Goal: Transaction & Acquisition: Download file/media

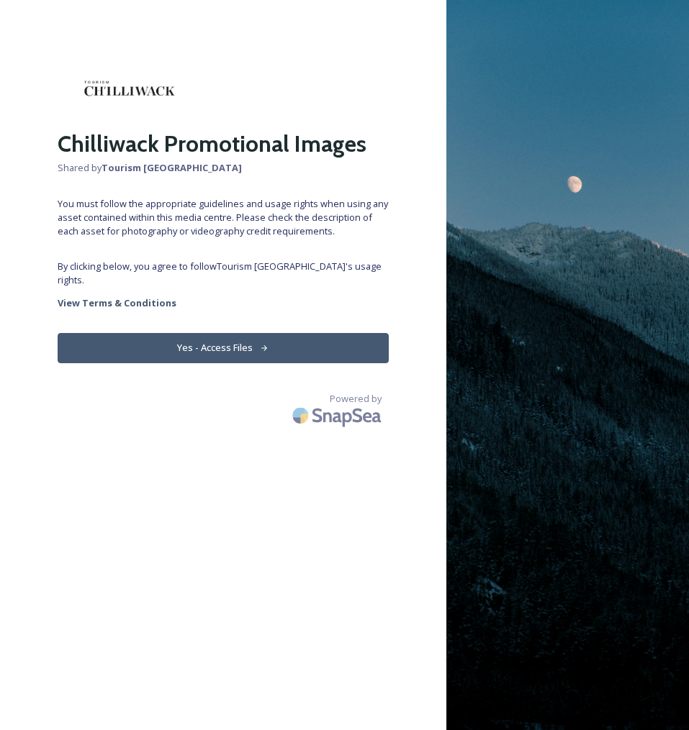
click at [253, 333] on button "Yes - Access Files" at bounding box center [223, 348] width 331 height 30
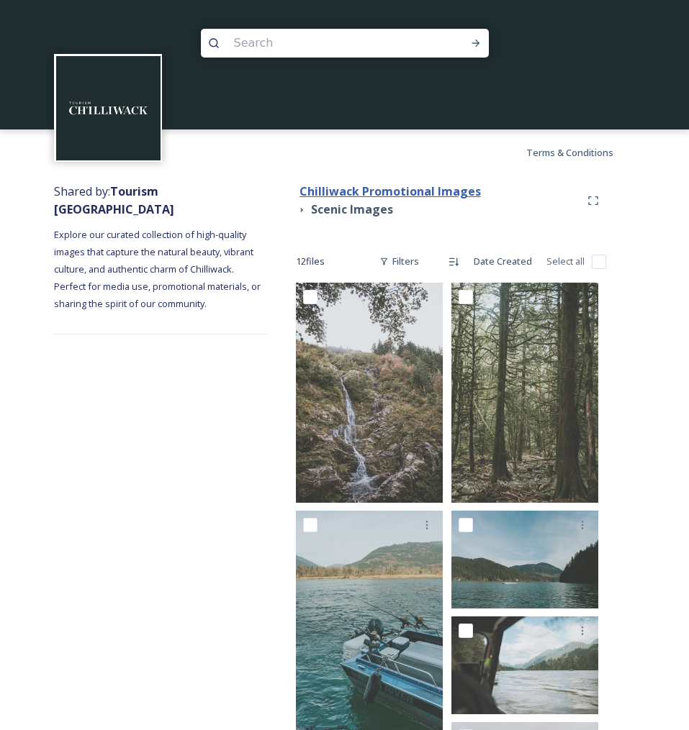
click at [368, 194] on strong "Chilliwack Promotional Images" at bounding box center [389, 192] width 181 height 16
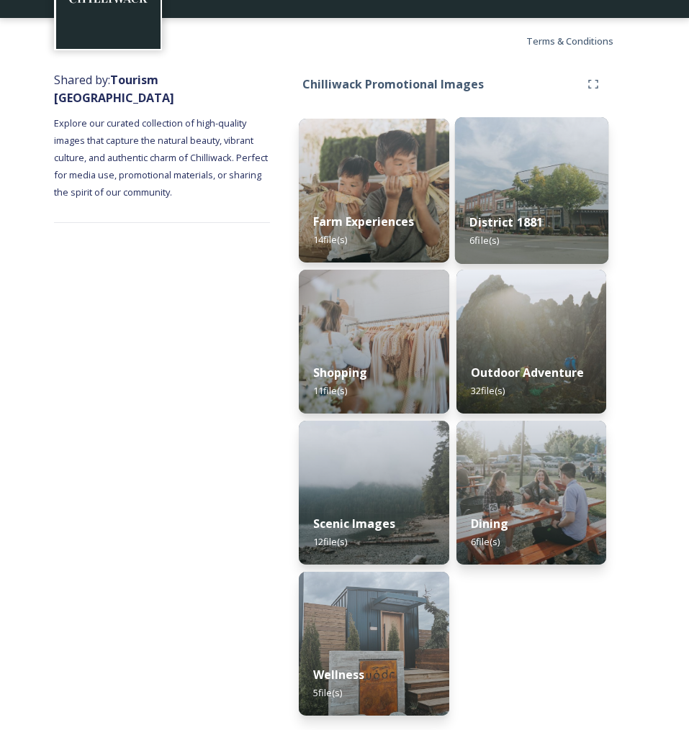
scroll to position [112, 0]
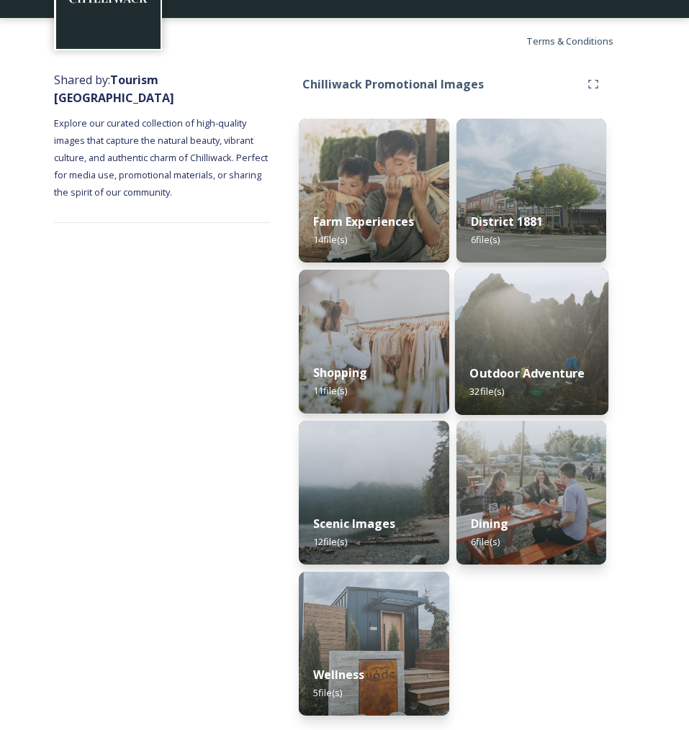
click at [551, 340] on img at bounding box center [530, 341] width 153 height 147
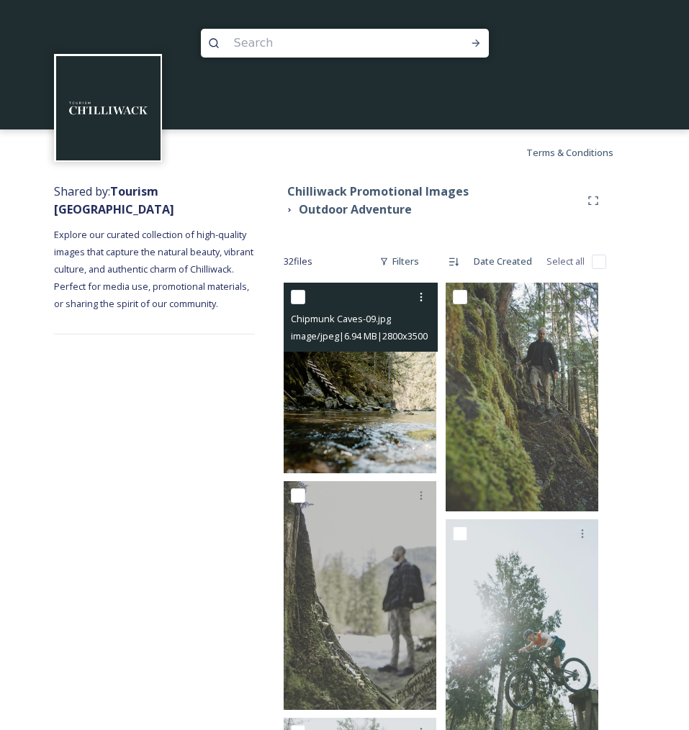
click at [358, 423] on img at bounding box center [360, 378] width 153 height 191
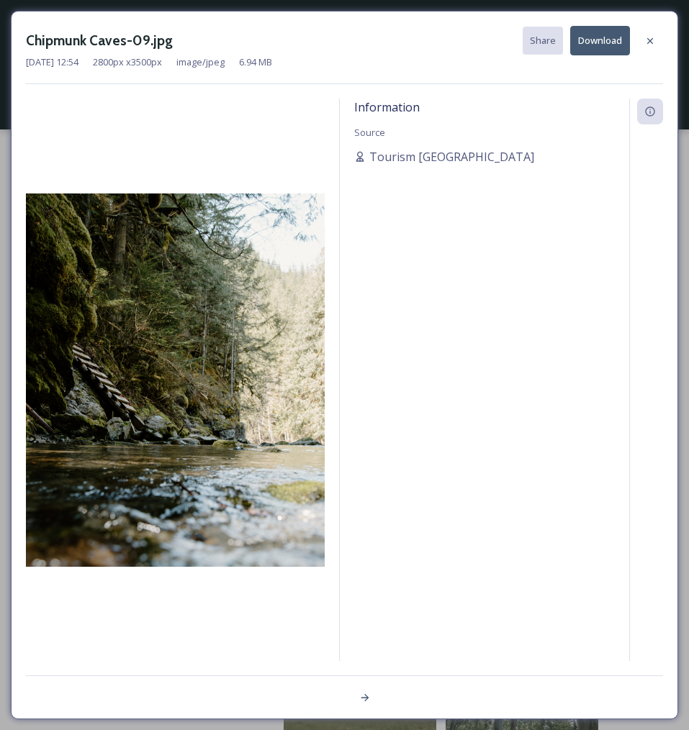
click at [594, 46] on button "Download" at bounding box center [600, 41] width 60 height 30
click at [648, 38] on icon at bounding box center [650, 41] width 12 height 12
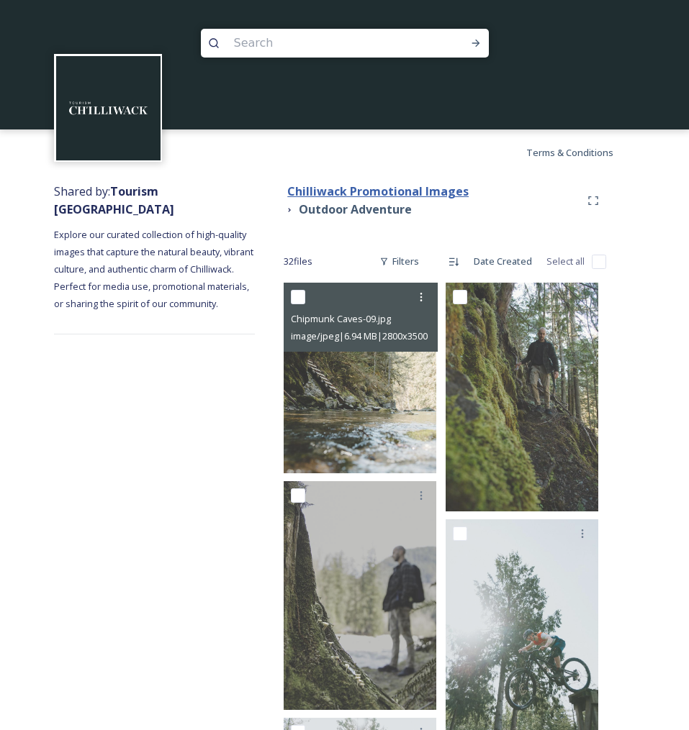
click at [330, 191] on strong "Chilliwack Promotional Images" at bounding box center [377, 192] width 181 height 16
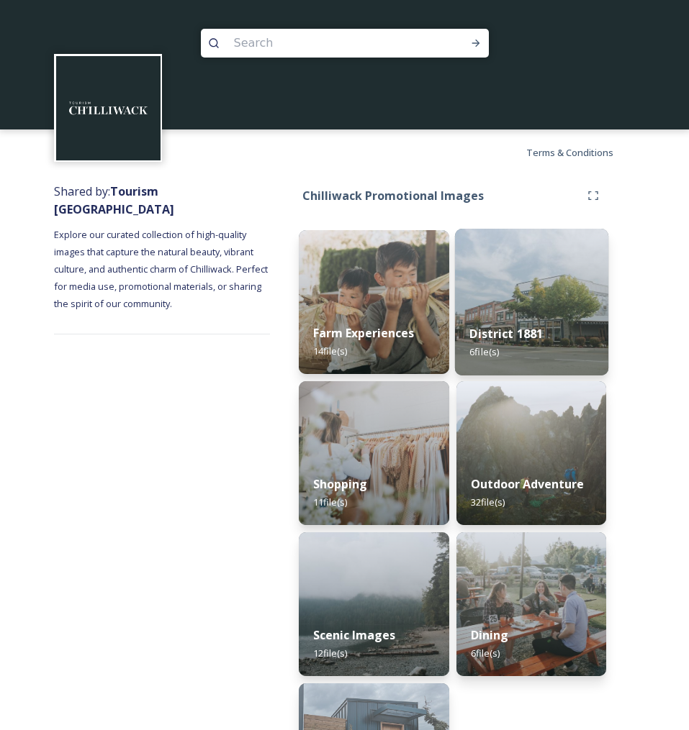
click at [525, 295] on img at bounding box center [530, 302] width 153 height 147
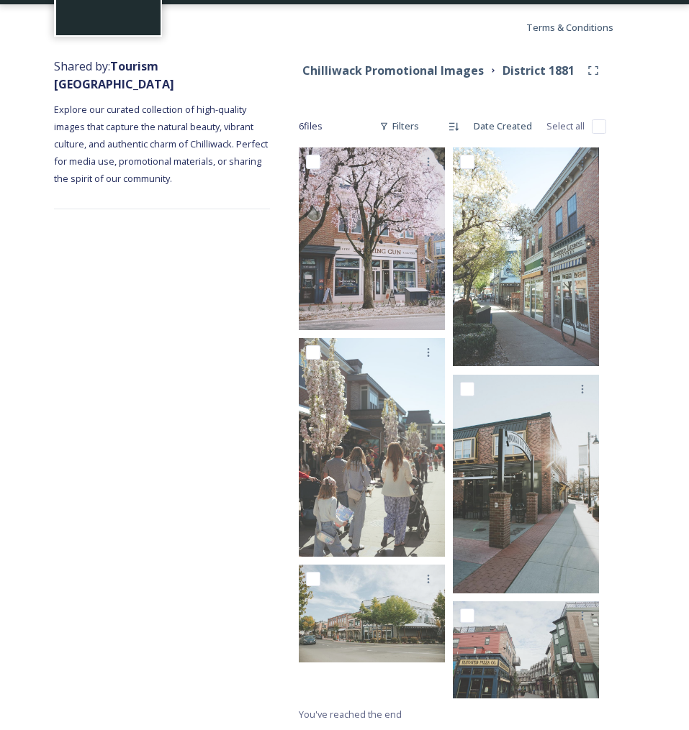
scroll to position [125, 0]
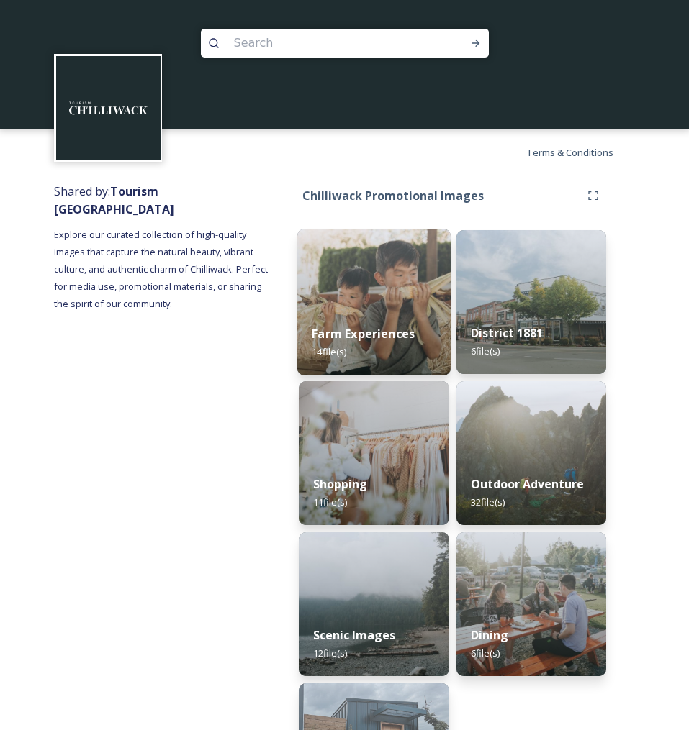
click at [407, 323] on div "Farm Experiences 14 file(s)" at bounding box center [373, 342] width 153 height 65
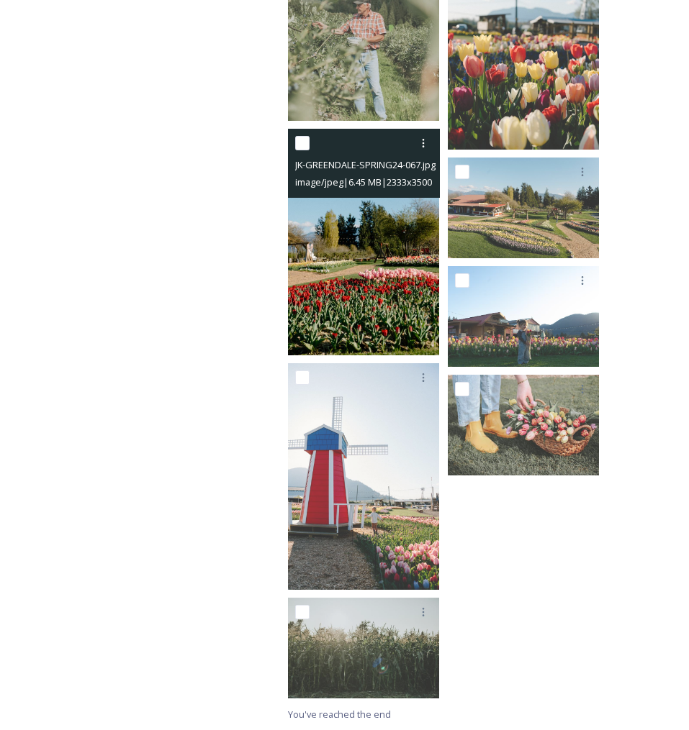
scroll to position [684, 0]
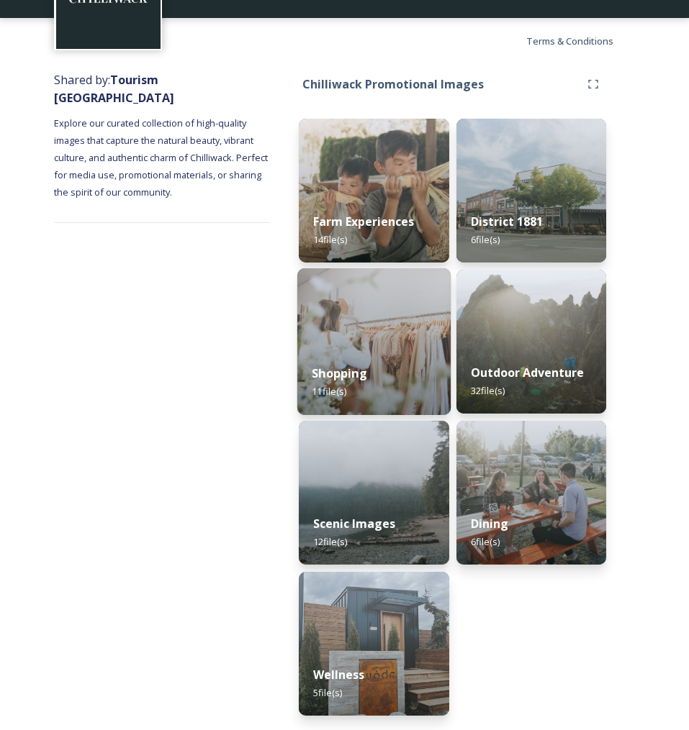
scroll to position [112, 0]
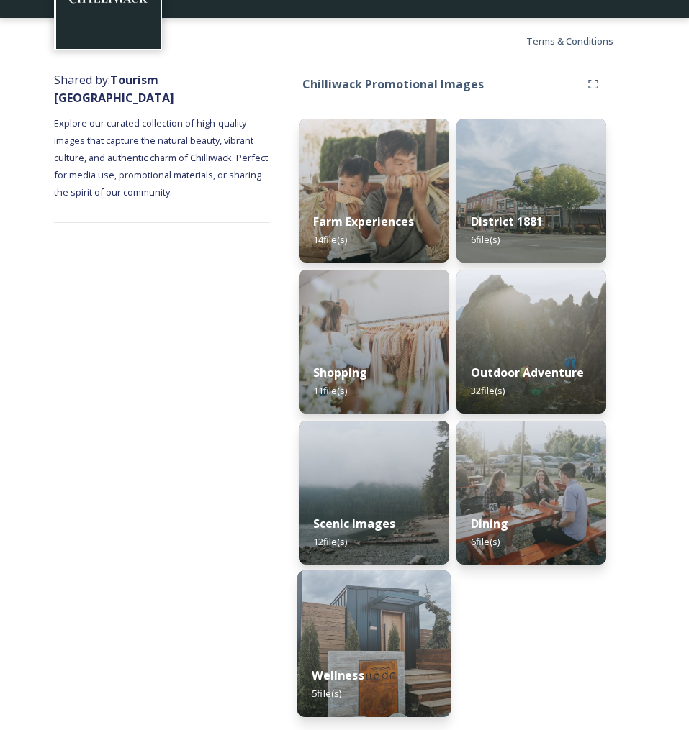
click at [397, 610] on img at bounding box center [373, 644] width 153 height 147
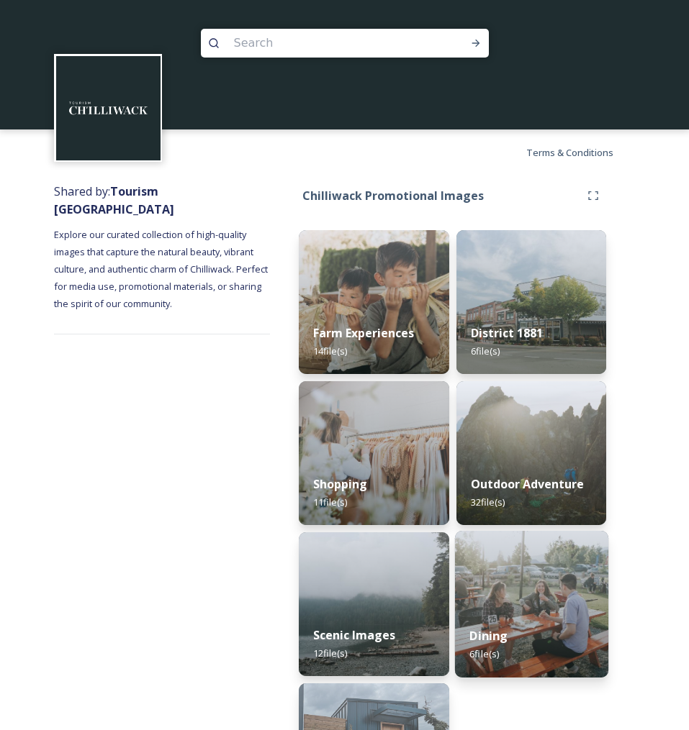
click at [528, 584] on img at bounding box center [530, 604] width 153 height 147
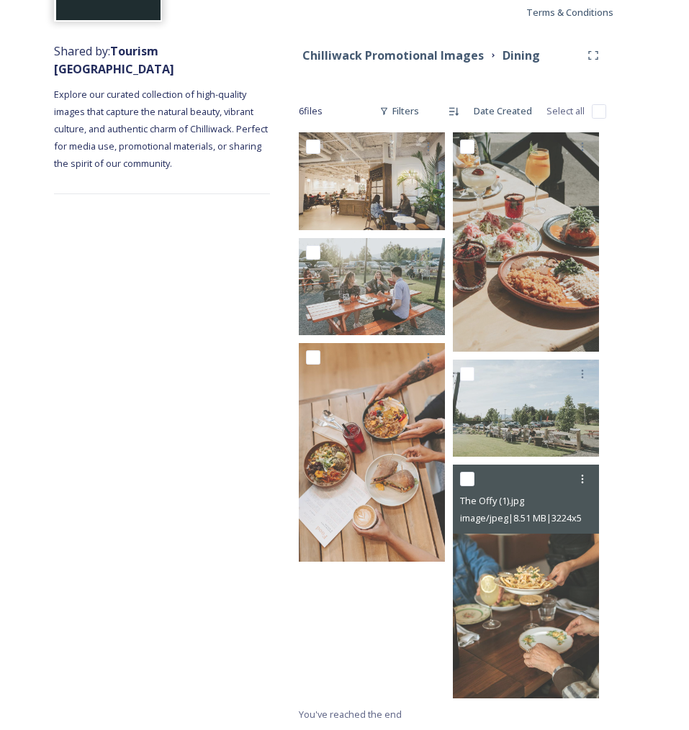
scroll to position [140, 0]
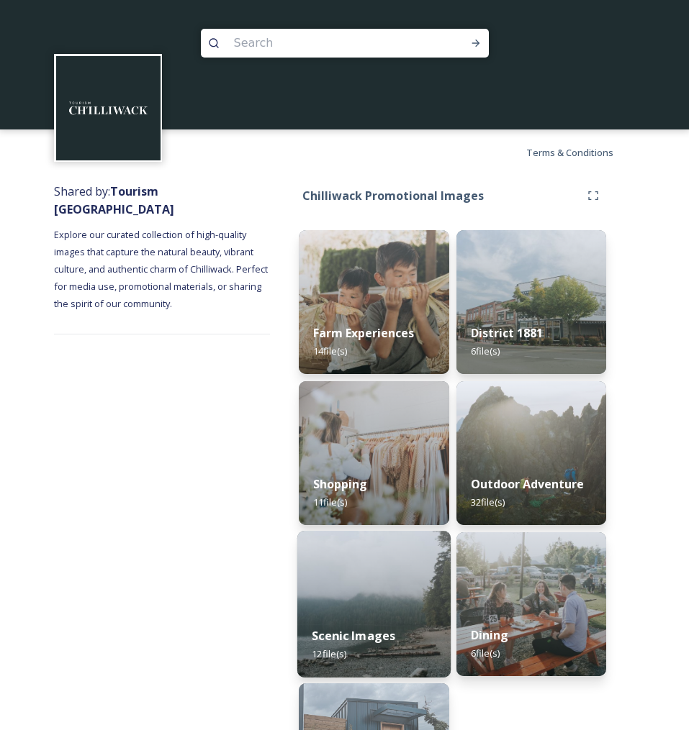
click at [416, 576] on img at bounding box center [373, 604] width 153 height 147
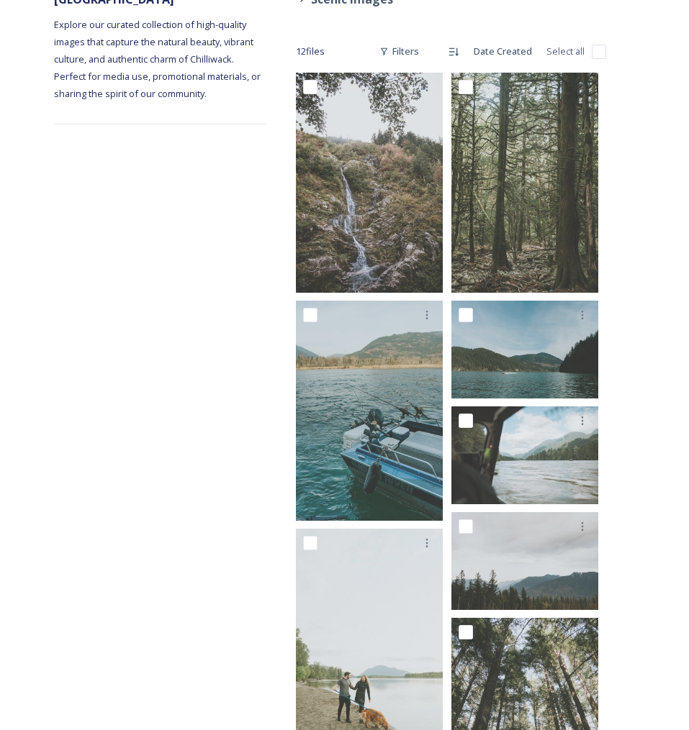
scroll to position [209, 0]
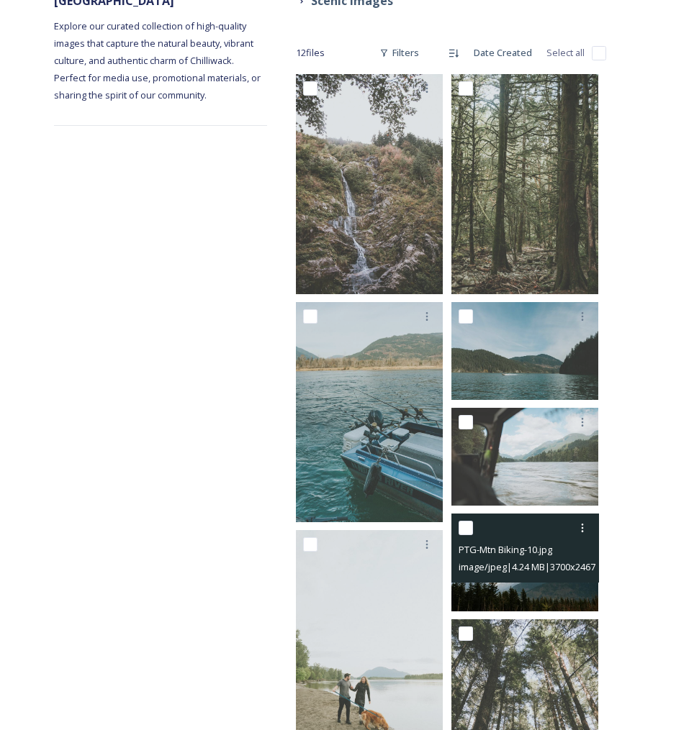
click at [543, 589] on img at bounding box center [524, 563] width 147 height 98
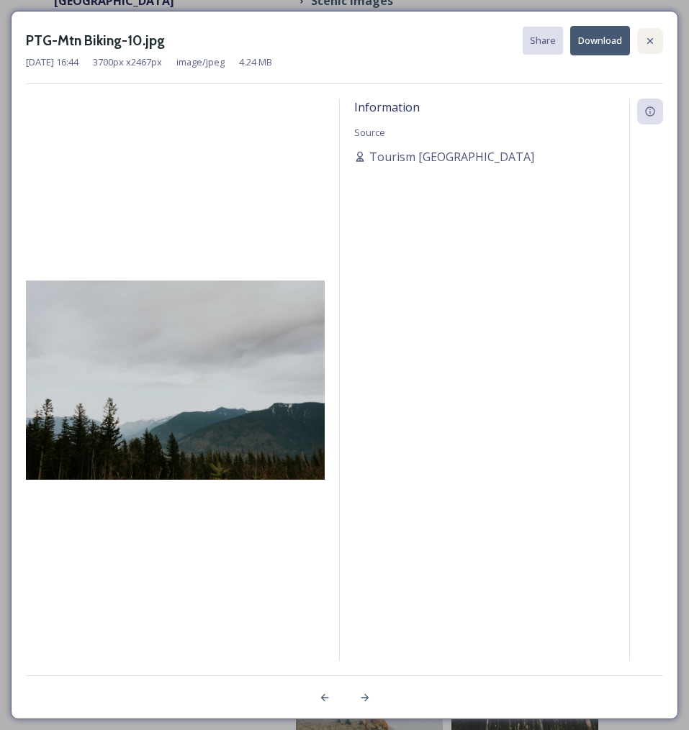
click at [652, 36] on icon at bounding box center [650, 41] width 12 height 12
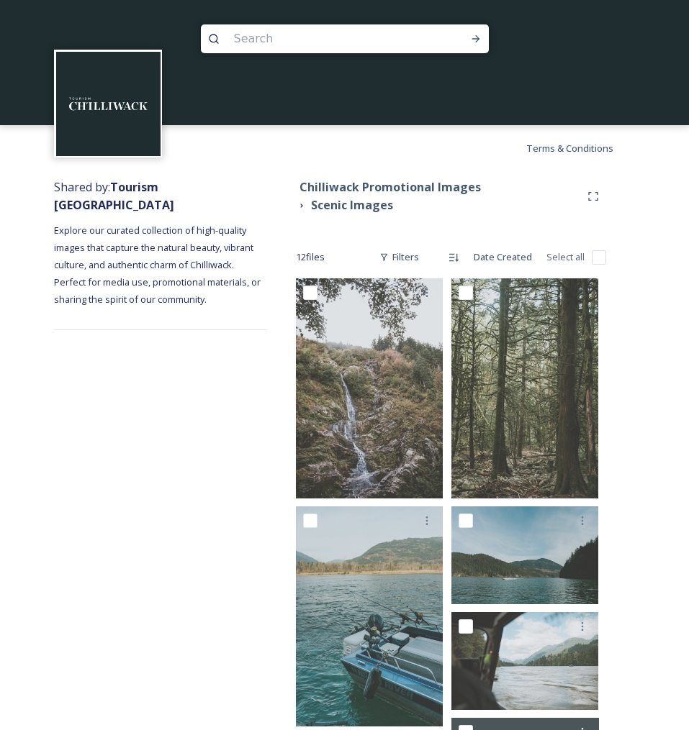
scroll to position [2, 0]
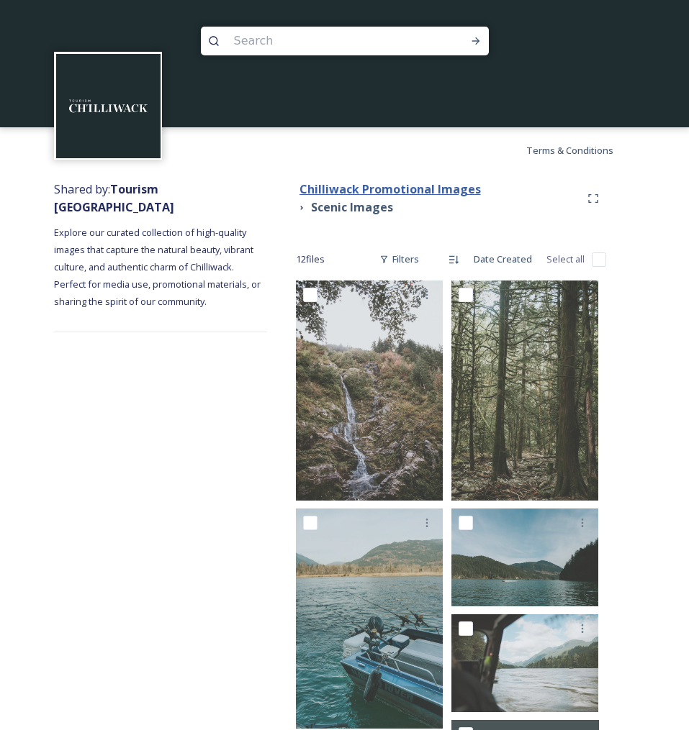
click at [388, 189] on strong "Chilliwack Promotional Images" at bounding box center [389, 189] width 181 height 16
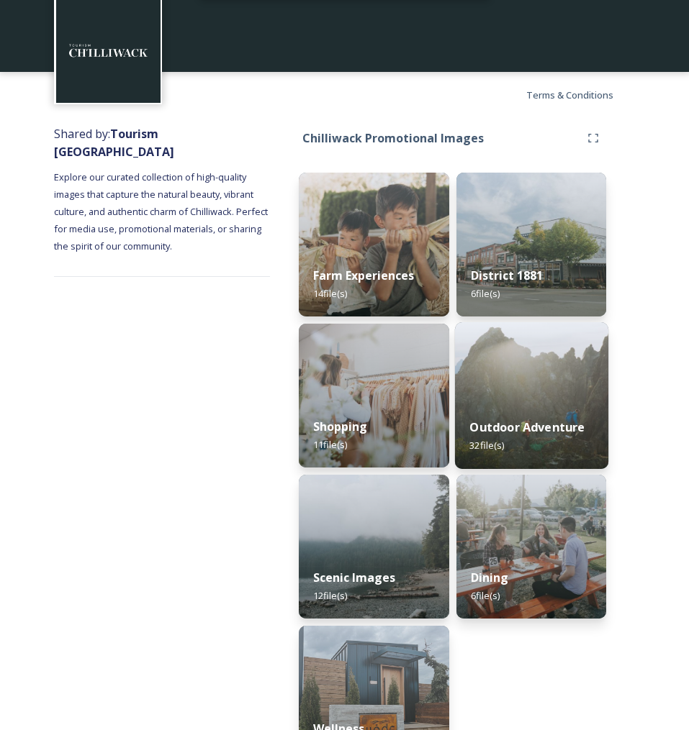
scroll to position [58, 0]
click at [510, 364] on img at bounding box center [530, 395] width 153 height 147
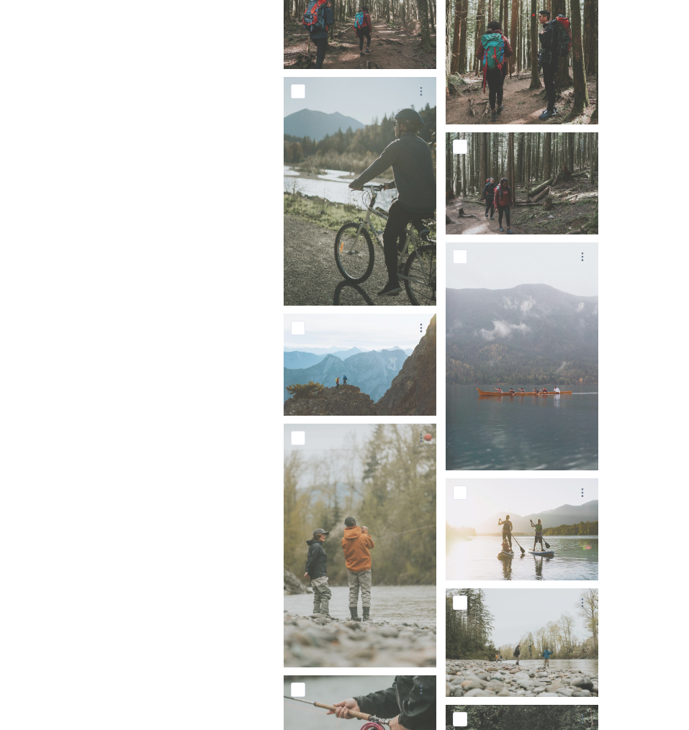
scroll to position [1850, 0]
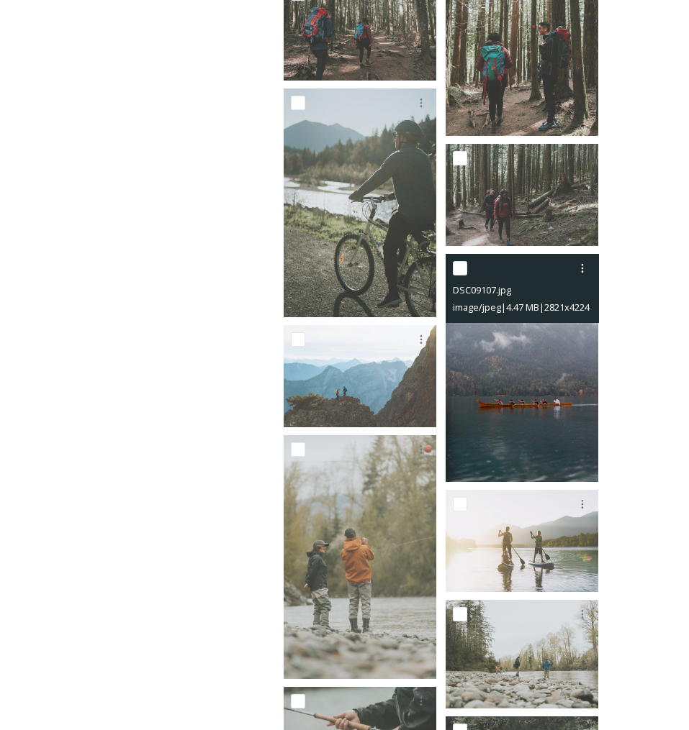
click at [565, 423] on img at bounding box center [521, 368] width 153 height 228
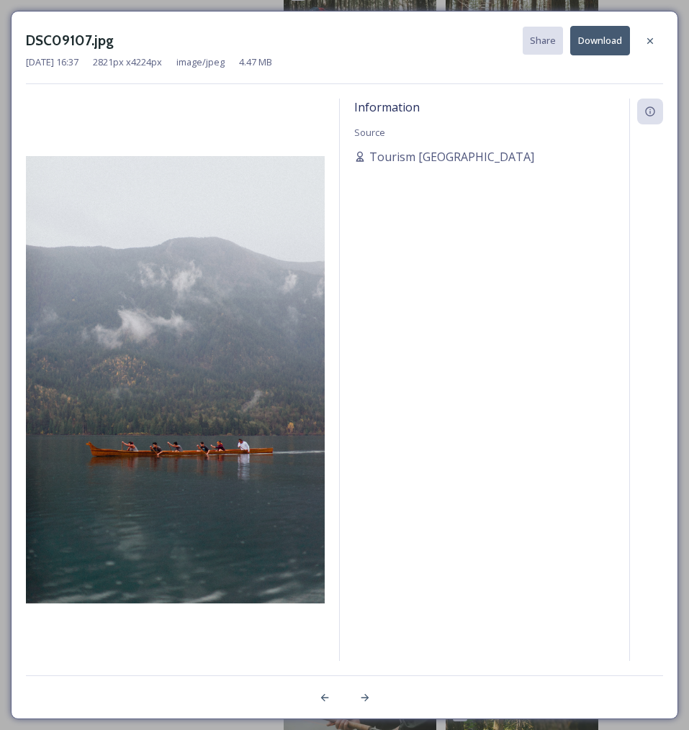
click at [585, 35] on button "Download" at bounding box center [600, 41] width 60 height 30
click at [647, 35] on icon at bounding box center [650, 41] width 12 height 12
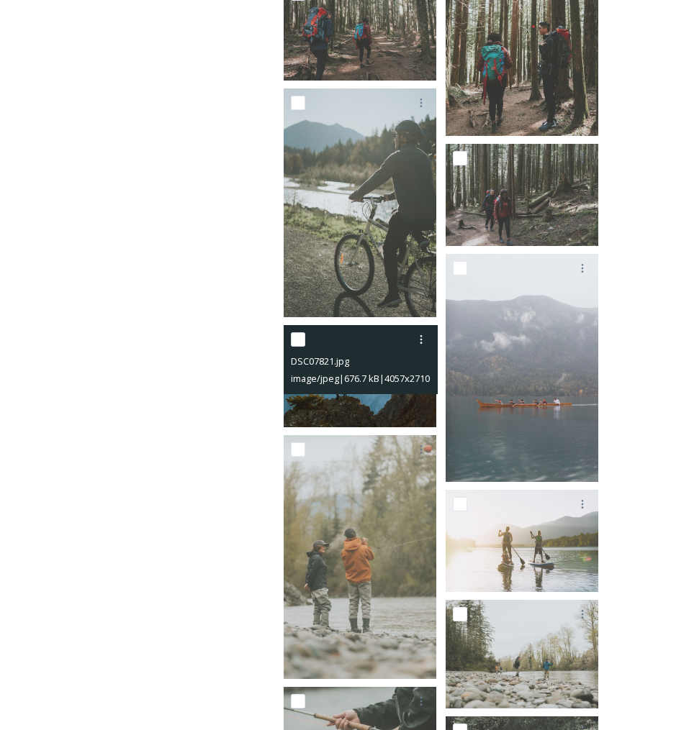
click at [406, 339] on div at bounding box center [362, 340] width 142 height 26
click at [373, 412] on img at bounding box center [360, 376] width 153 height 102
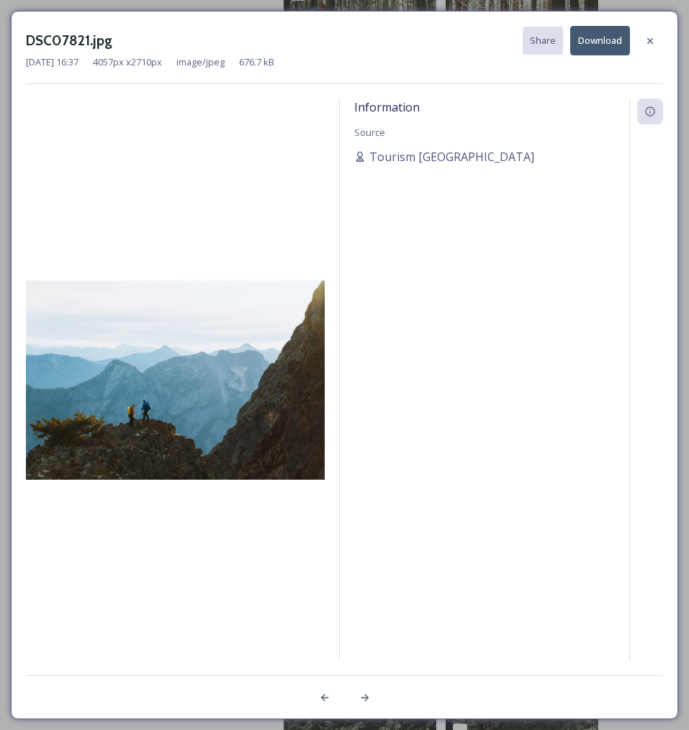
click at [607, 38] on button "Download" at bounding box center [600, 41] width 60 height 30
click at [652, 38] on icon at bounding box center [650, 40] width 6 height 6
